Goal: Information Seeking & Learning: Learn about a topic

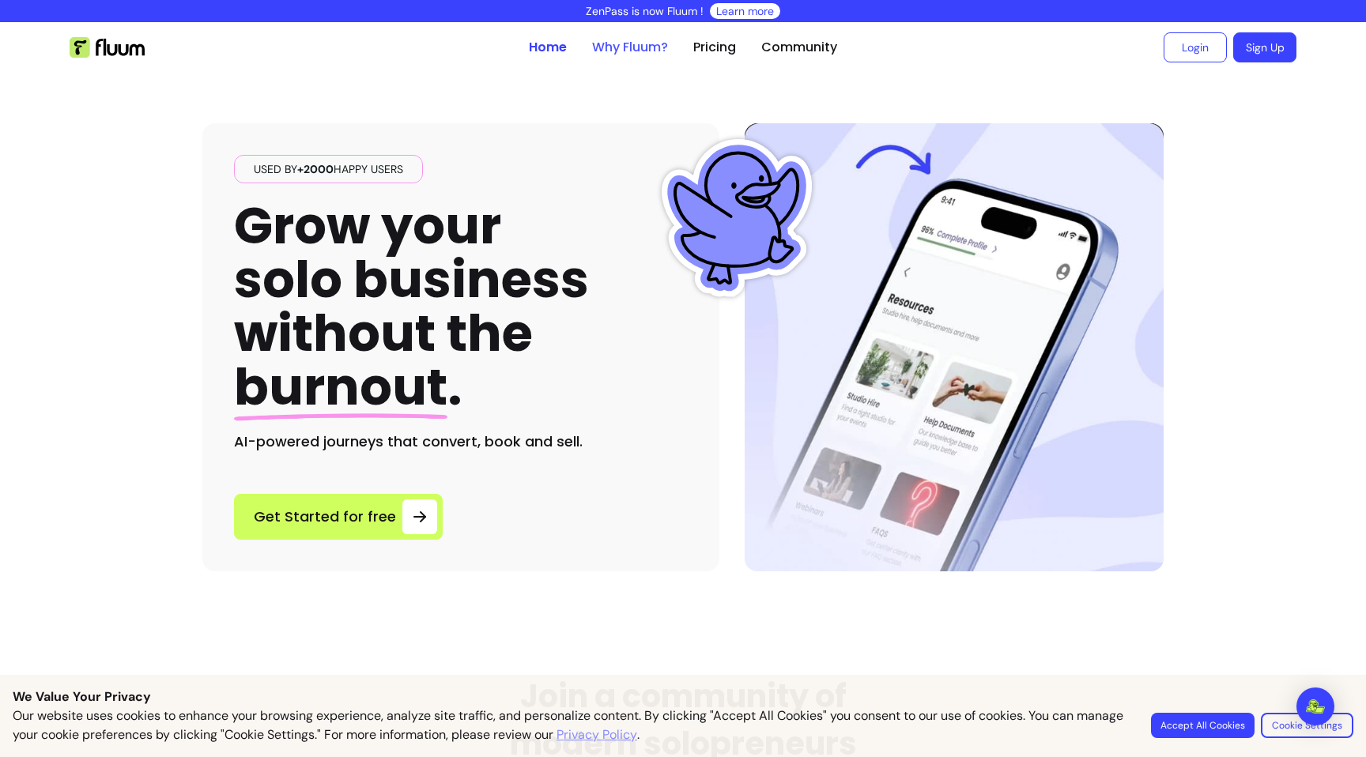
click at [643, 42] on link "Why Fluum?" at bounding box center [630, 47] width 76 height 19
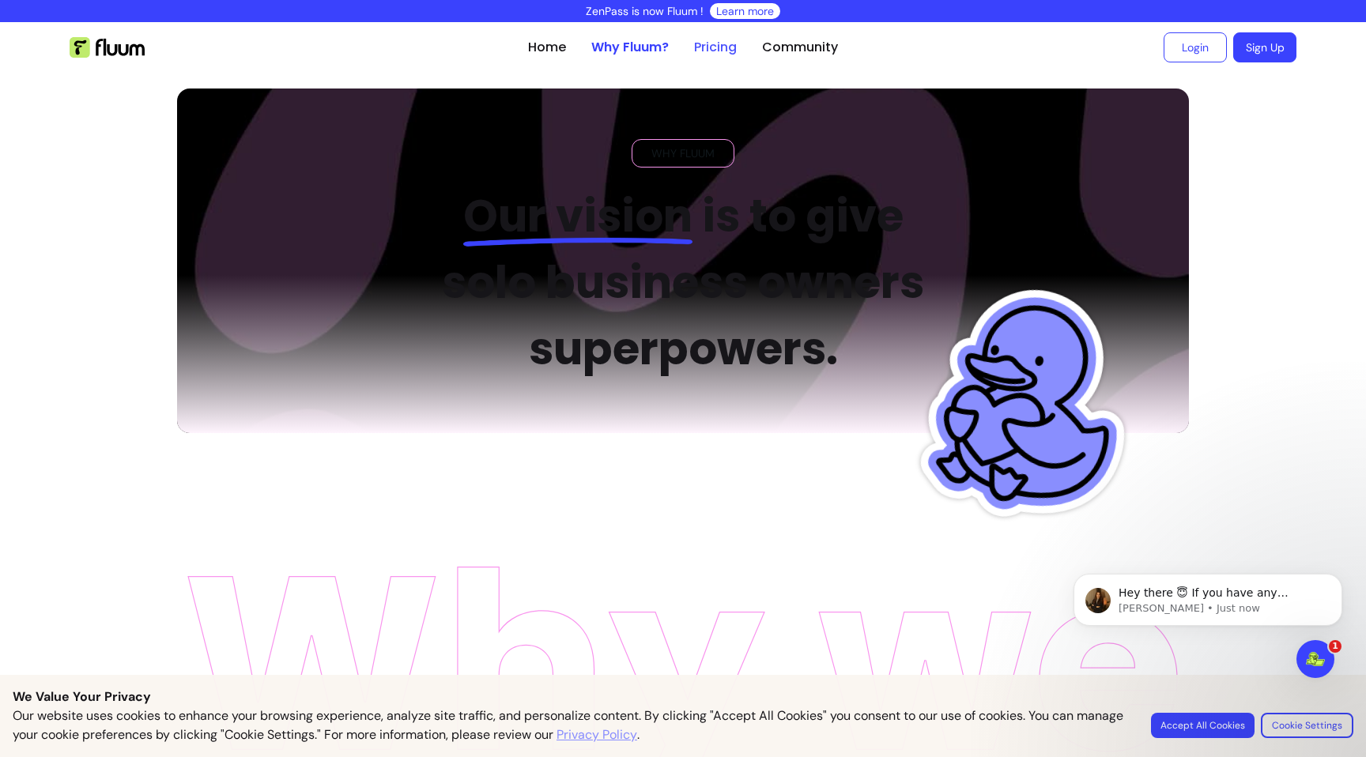
click at [721, 45] on link "Pricing" at bounding box center [715, 47] width 43 height 19
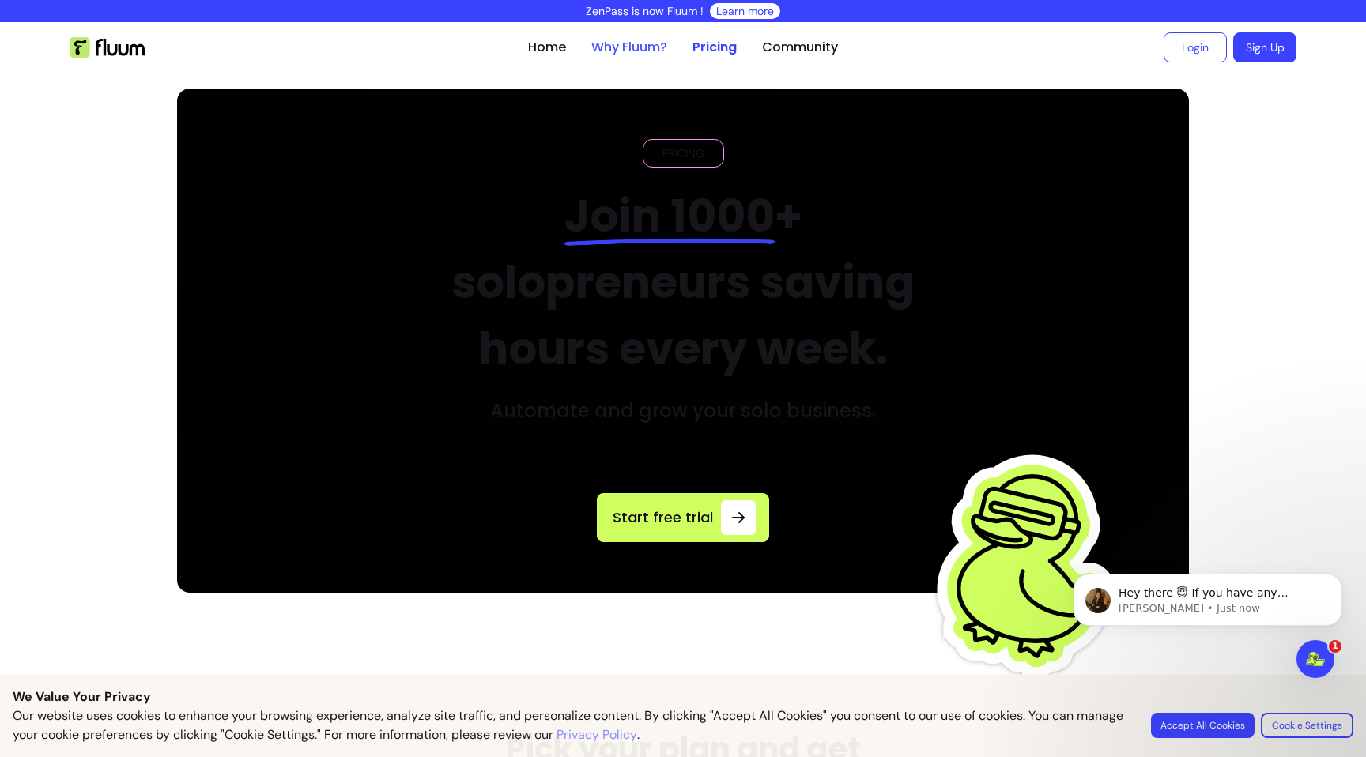
click at [637, 50] on link "Why Fluum?" at bounding box center [629, 47] width 76 height 19
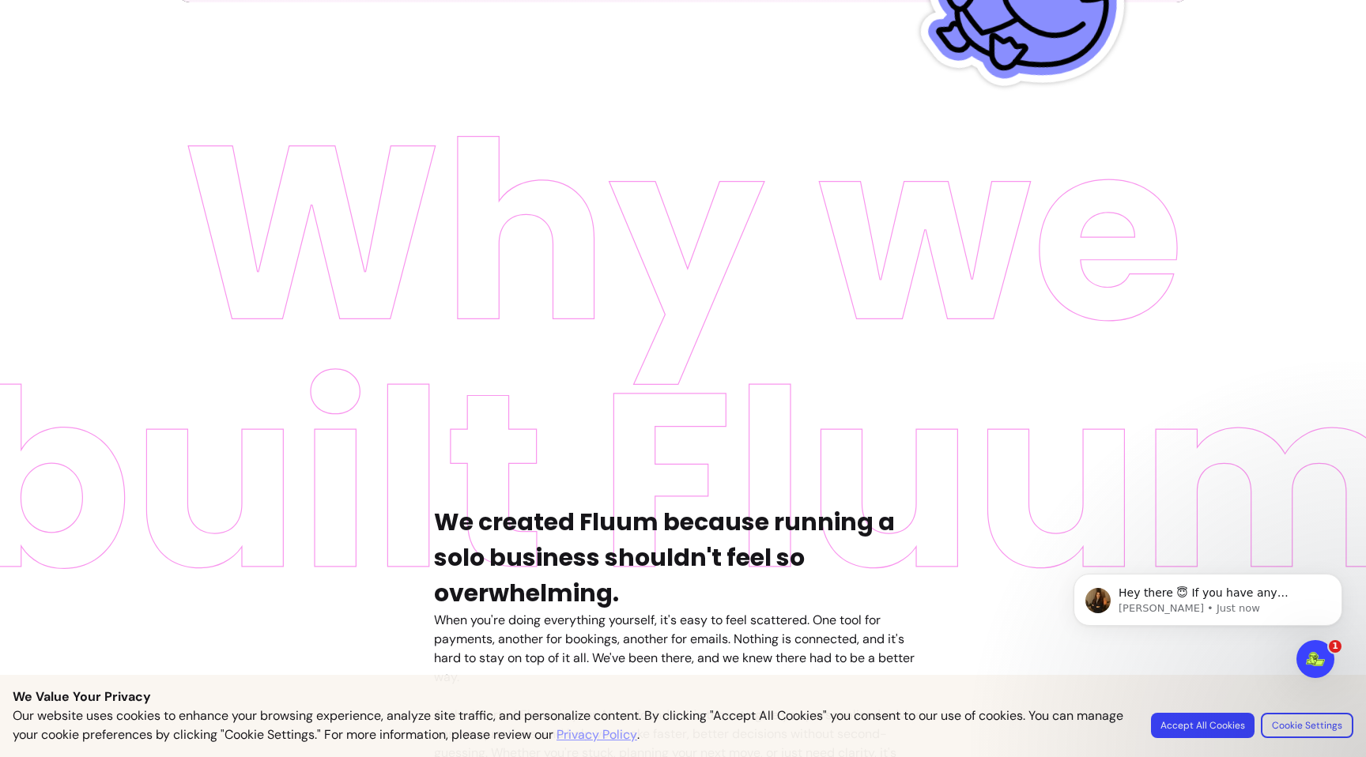
scroll to position [469, 0]
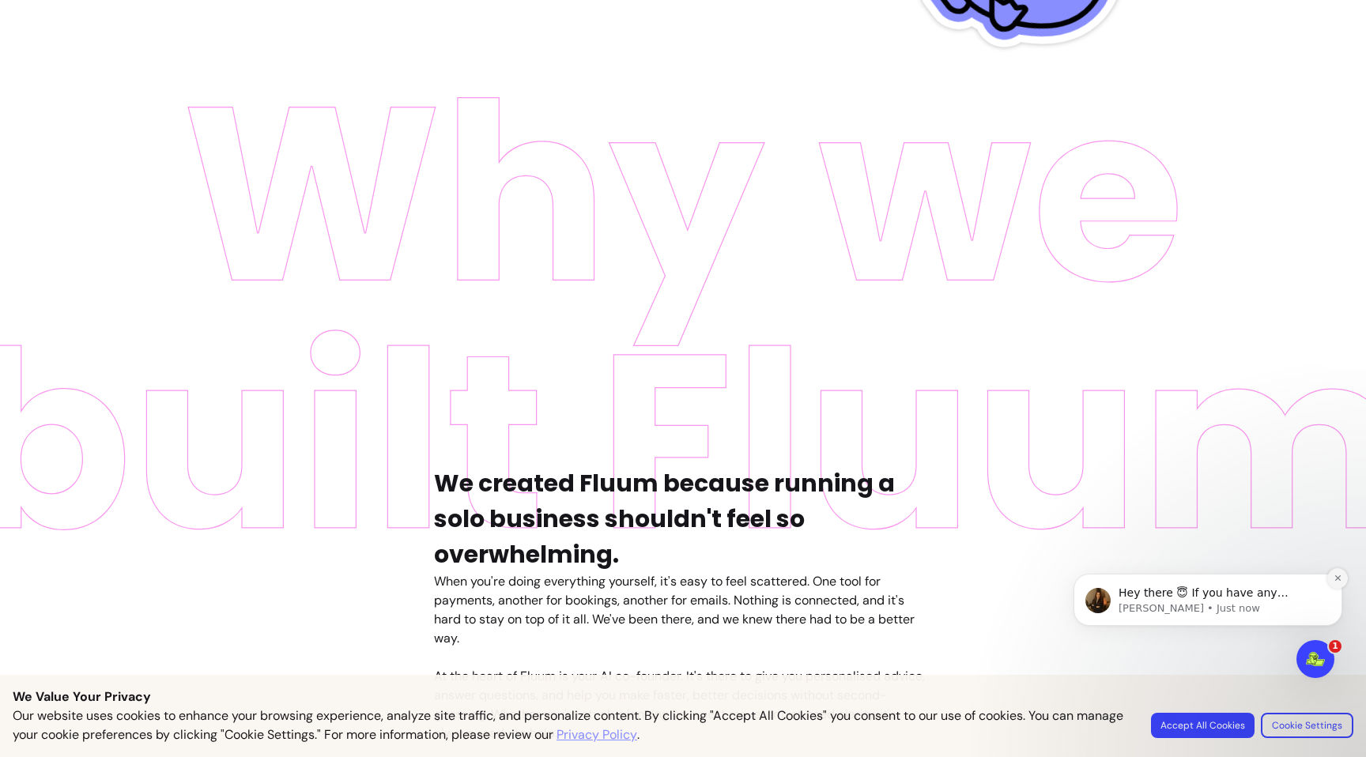
click at [1339, 579] on icon "Dismiss notification" at bounding box center [1337, 578] width 9 height 9
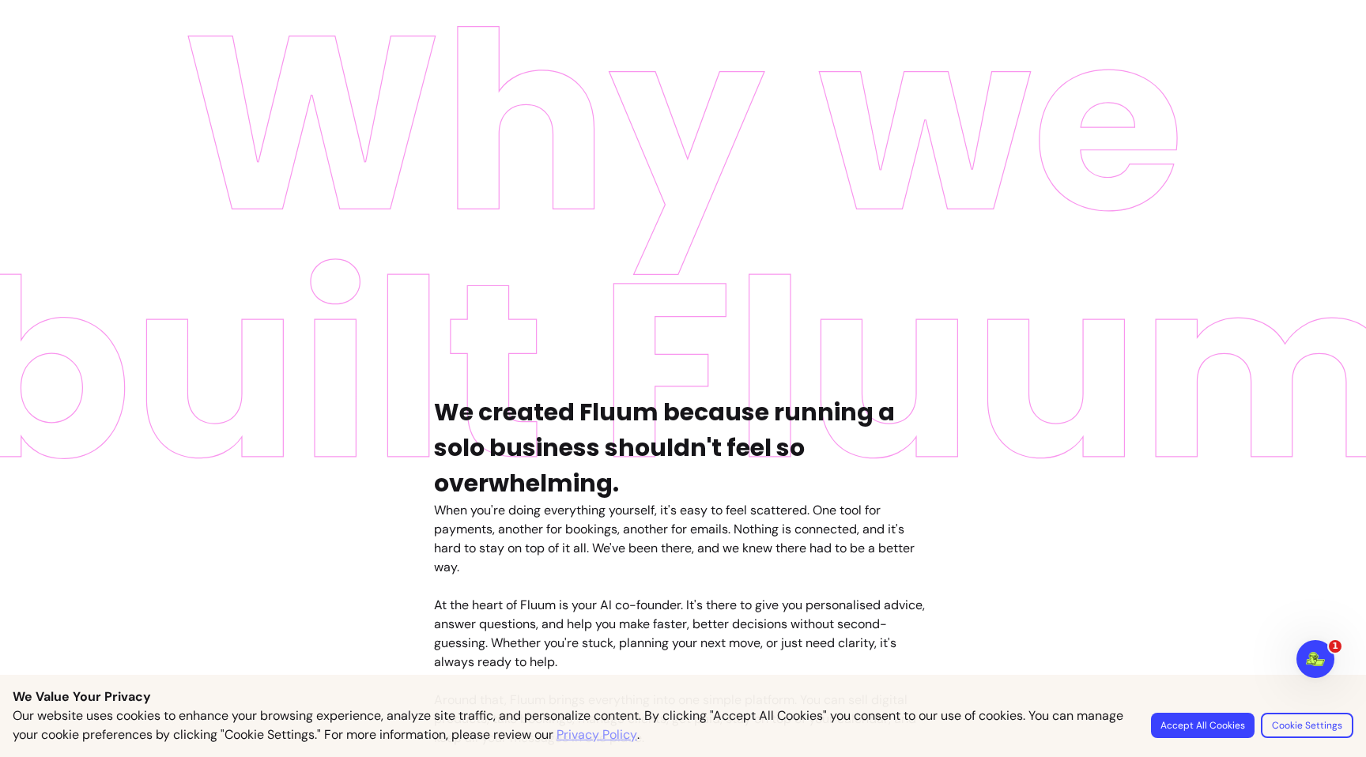
scroll to position [965, 0]
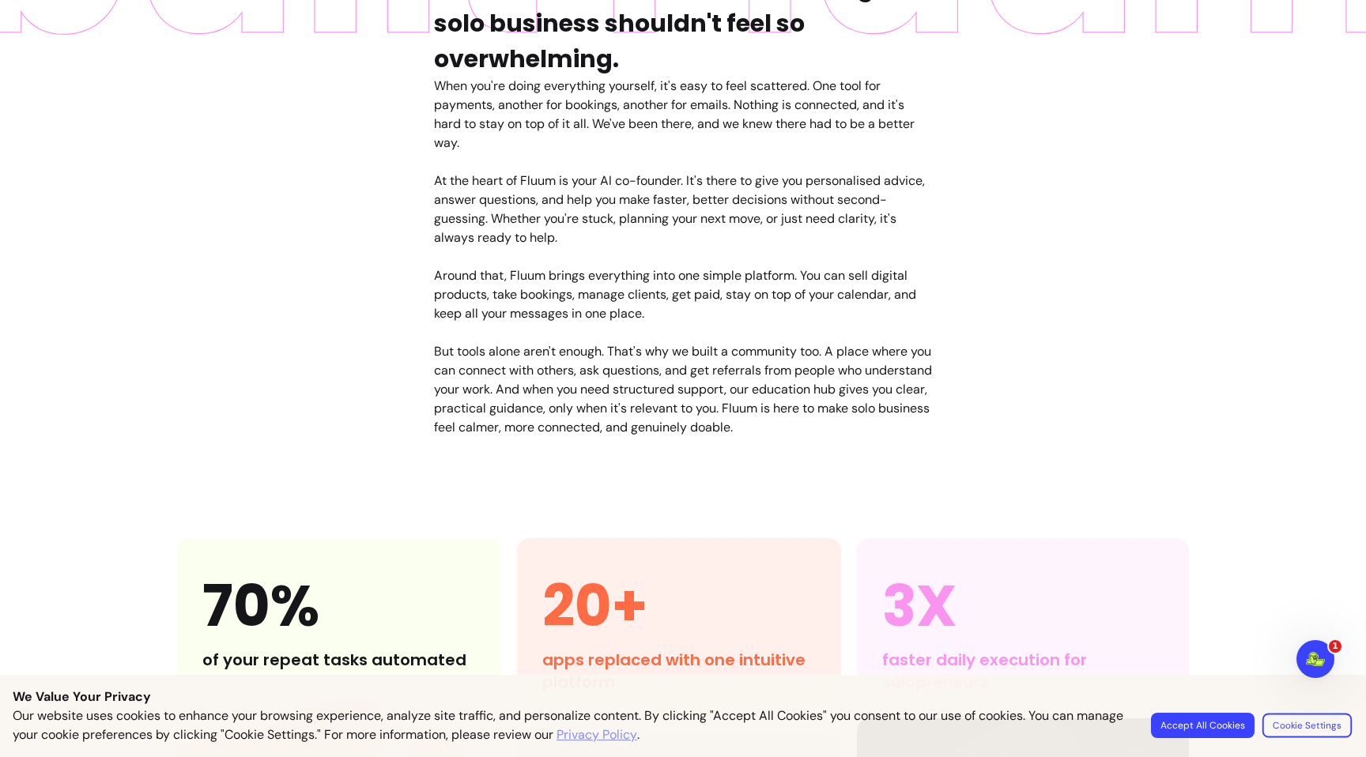
click at [1293, 731] on button "Cookie Settings" at bounding box center [1306, 725] width 89 height 25
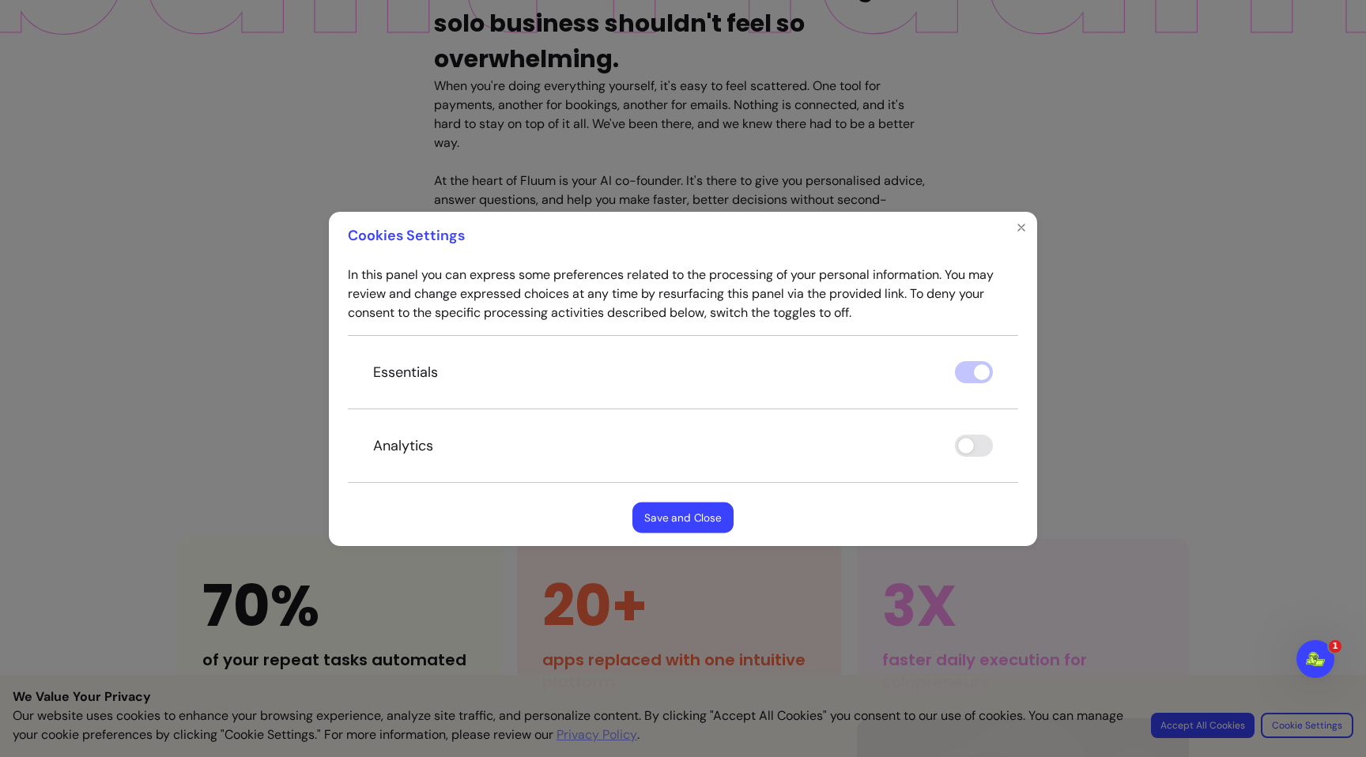
click at [722, 505] on button "Save and Close" at bounding box center [682, 517] width 101 height 31
